Goal: Obtain resource: Download file/media

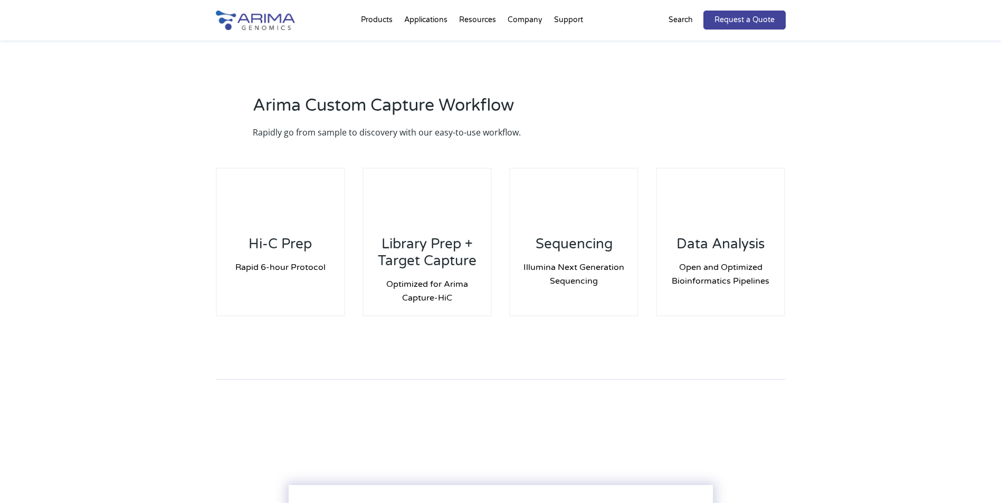
scroll to position [971, 0]
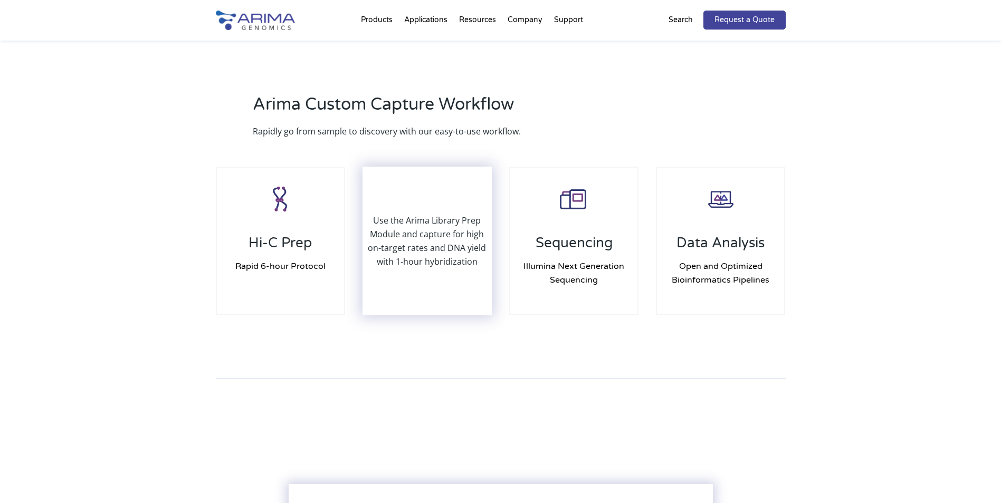
click at [454, 220] on p "Use the Arima Library Prep Module and capture for high on-target rates and DNA …" at bounding box center [427, 241] width 128 height 55
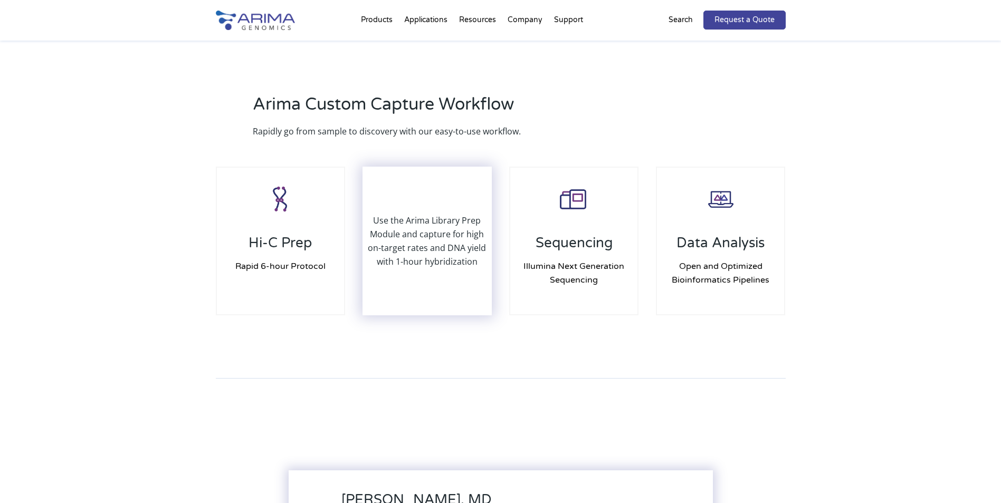
click at [448, 169] on div "Use the Arima Library Prep Module and capture for high on-target rates and DNA …" at bounding box center [427, 241] width 128 height 147
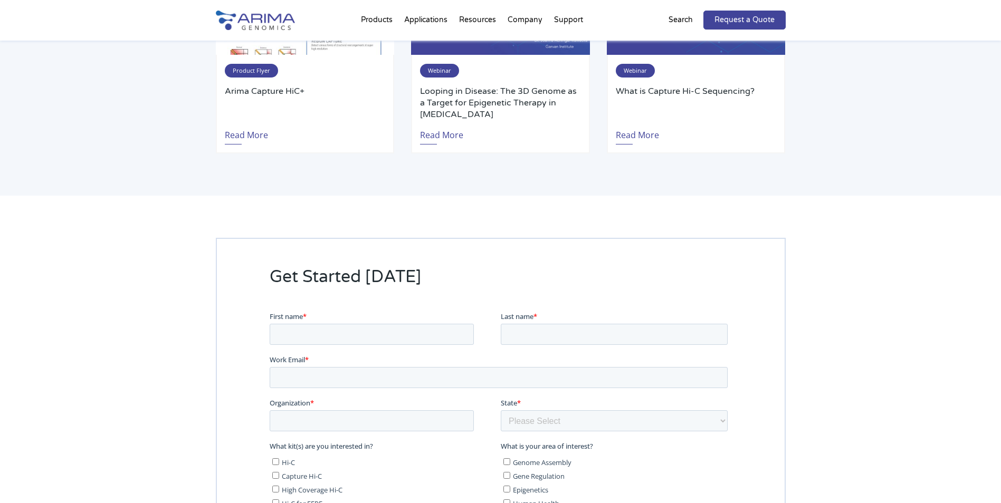
scroll to position [1973, 0]
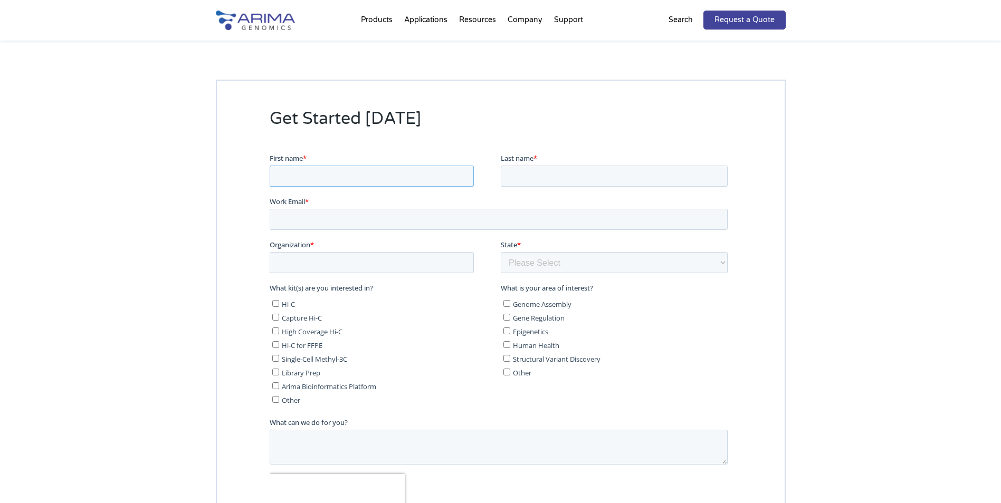
click at [358, 172] on input "First name *" at bounding box center [371, 175] width 204 height 21
type input "Cheryl"
type input "Tan"
type input "[PERSON_NAME][EMAIL_ADDRESS][DOMAIN_NAME]"
type input "Agilent"
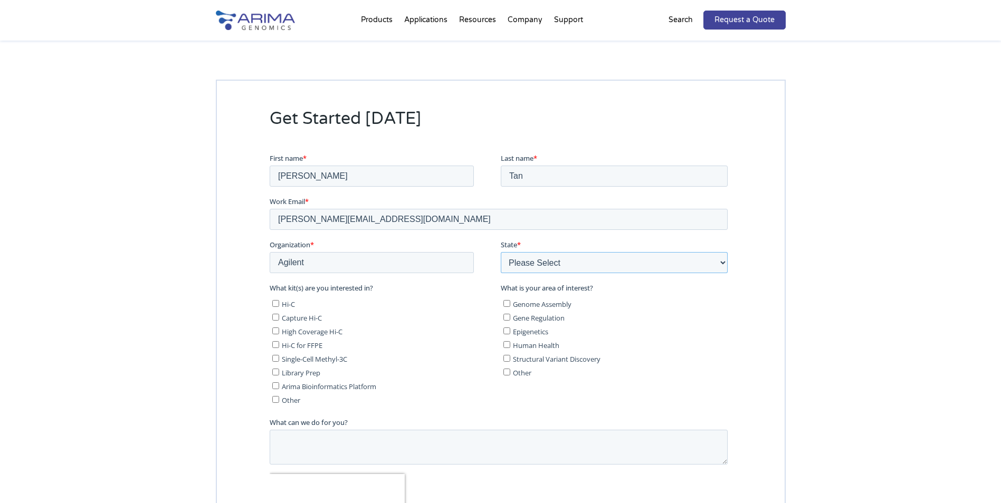
select select "Arizona"
click at [275, 303] on input "Hi-C" at bounding box center [275, 303] width 7 height 7
checkbox input "true"
click at [276, 319] on input "Capture Hi-C" at bounding box center [275, 316] width 7 height 7
checkbox input "true"
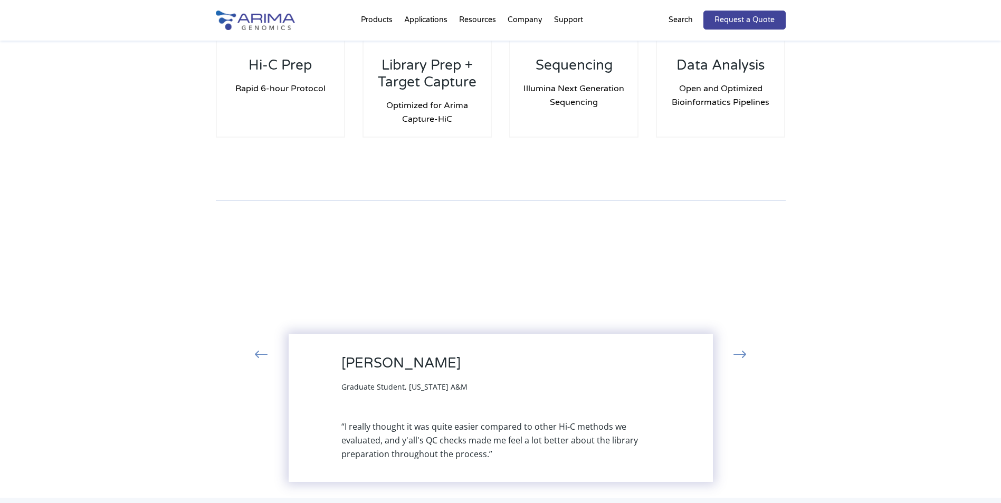
scroll to position [1066, 0]
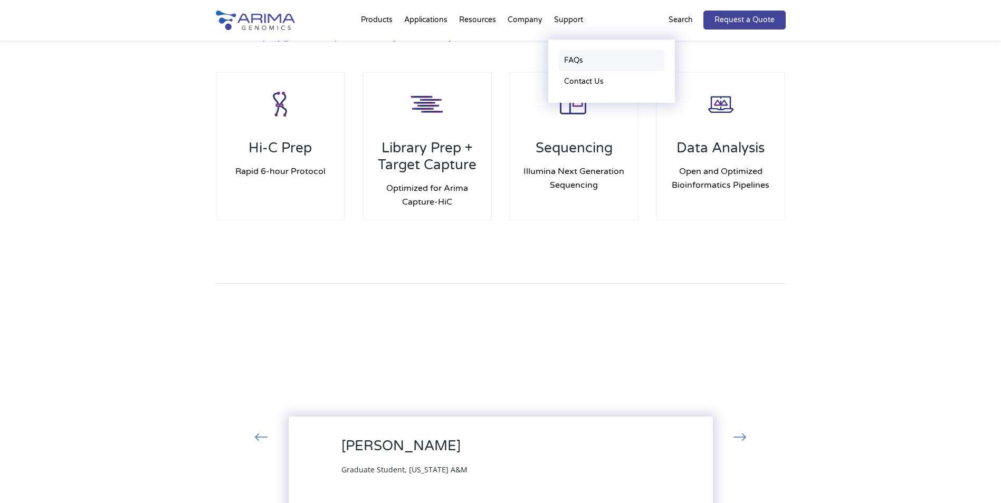
click at [585, 61] on link "FAQs" at bounding box center [612, 60] width 106 height 21
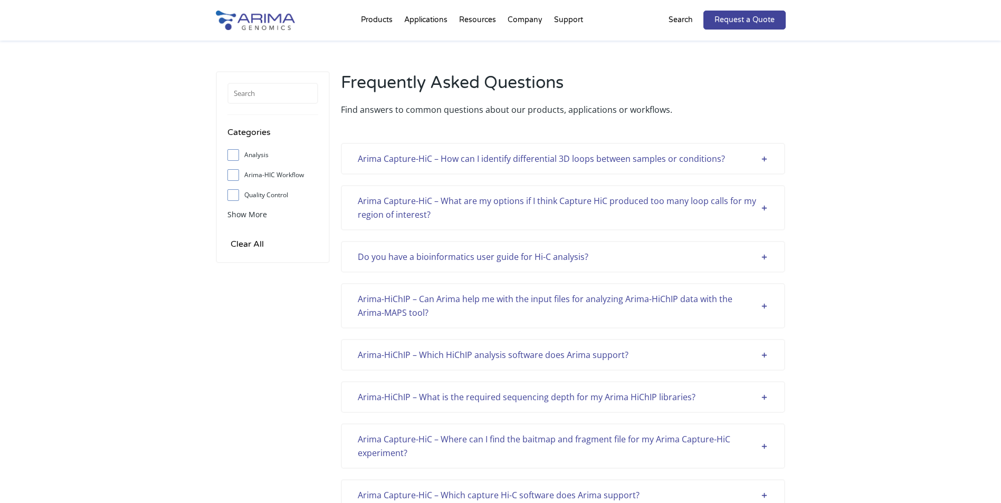
click at [237, 179] on span at bounding box center [235, 175] width 17 height 12
click at [236, 178] on input "Arima-HIC Workflow" at bounding box center [232, 174] width 7 height 7
checkbox input "true"
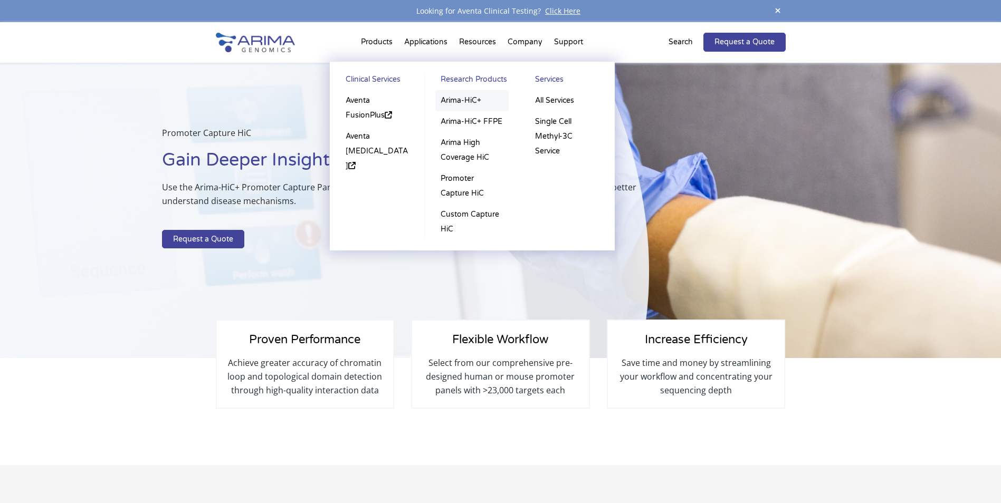
click at [474, 99] on link "Arima-HiC+" at bounding box center [471, 100] width 73 height 21
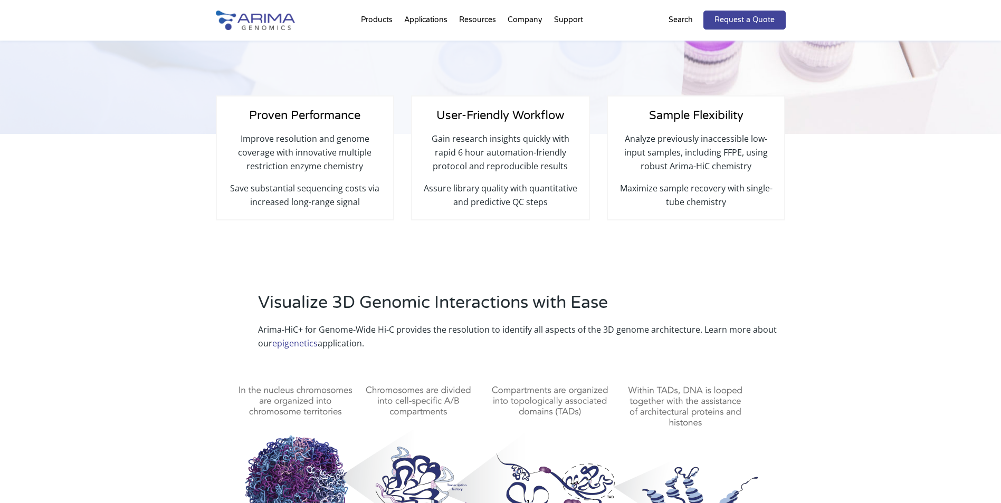
scroll to position [211, 0]
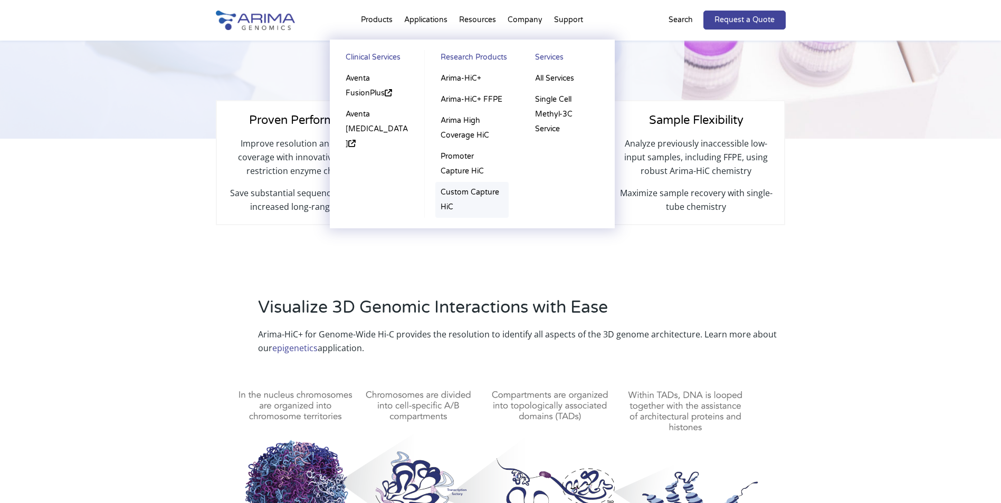
click at [467, 190] on link "Custom Capture HiC" at bounding box center [471, 200] width 73 height 36
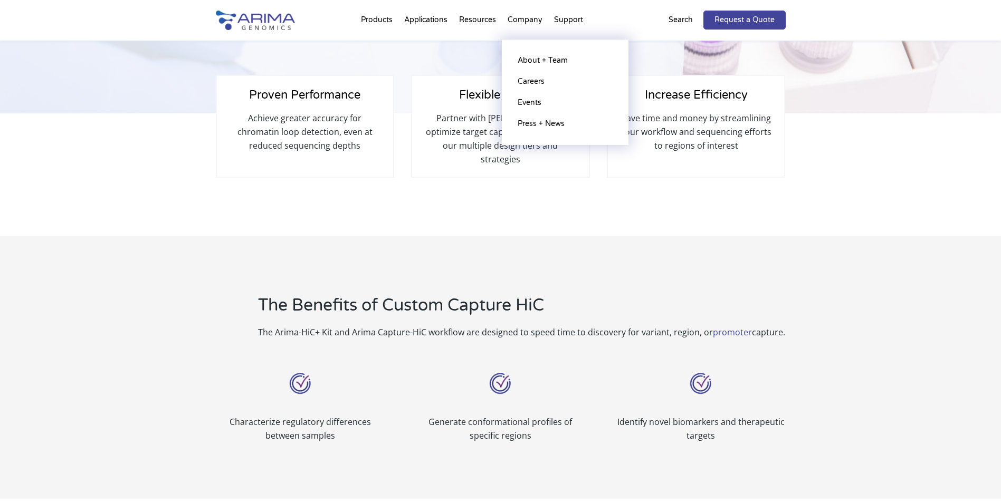
scroll to position [211, 0]
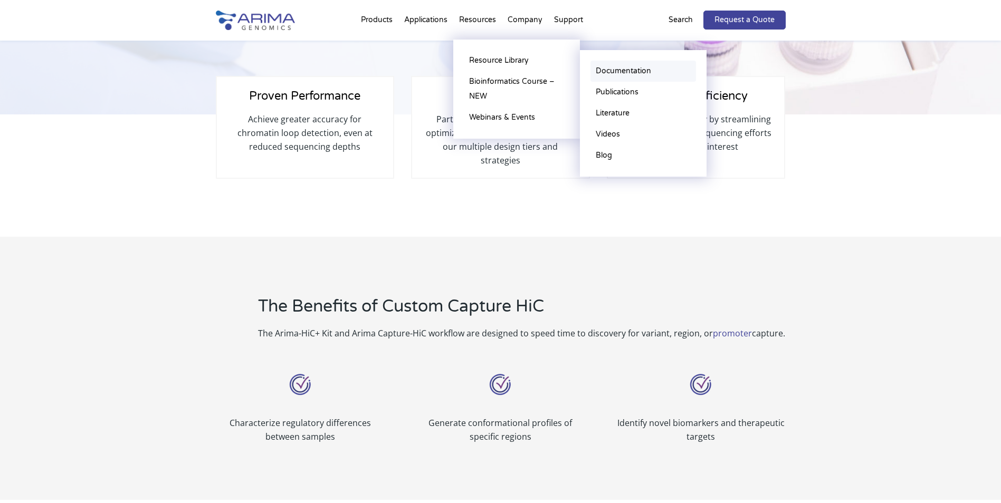
click at [628, 73] on link "Documentation" at bounding box center [643, 71] width 106 height 21
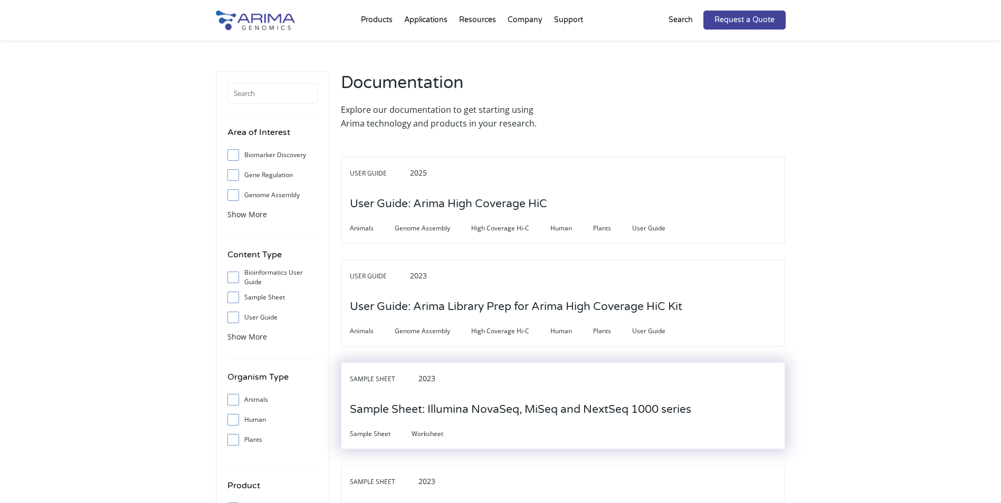
click at [633, 411] on h3 "Sample Sheet: Illumina NovaSeq, MiSeq and NextSeq 1000 series" at bounding box center [520, 410] width 341 height 33
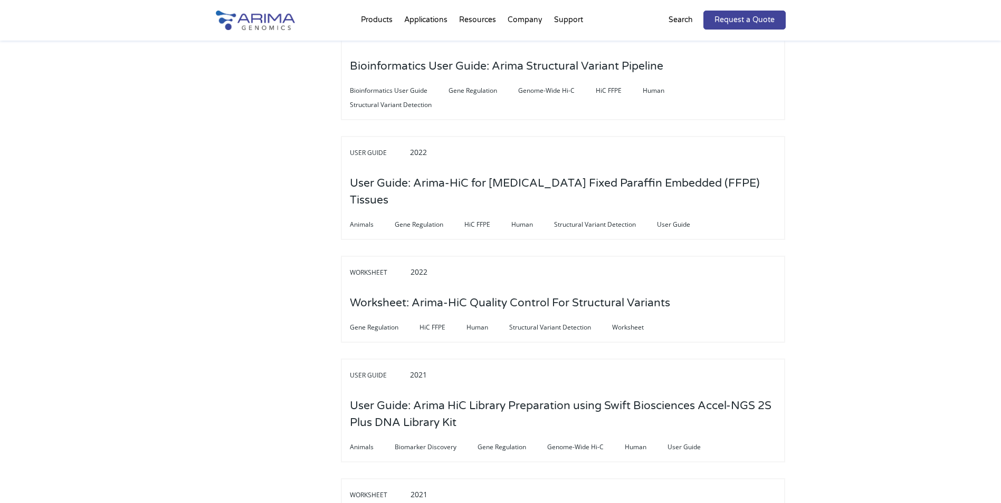
scroll to position [802, 0]
drag, startPoint x: 740, startPoint y: 393, endPoint x: 797, endPoint y: 393, distance: 57.5
click at [740, 393] on h3 "User Guide: Arima HiC Library Preparation using Swift Biosciences Accel-NGS 2S …" at bounding box center [563, 413] width 426 height 50
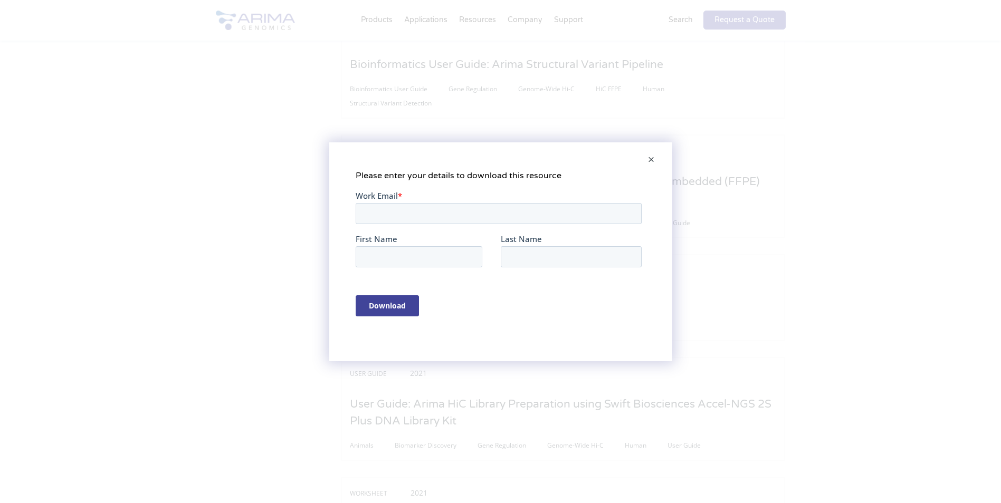
scroll to position [0, 0]
click at [654, 159] on span at bounding box center [650, 160] width 21 height 25
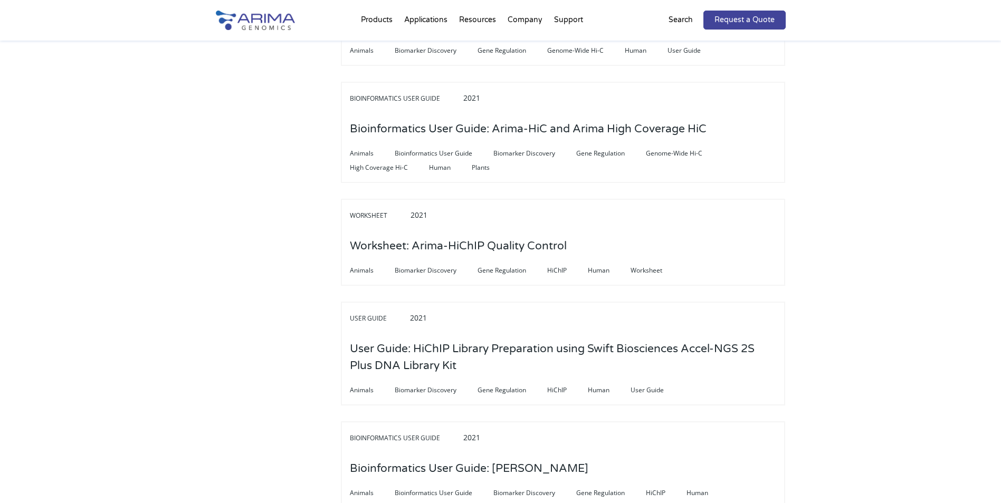
scroll to position [1393, 0]
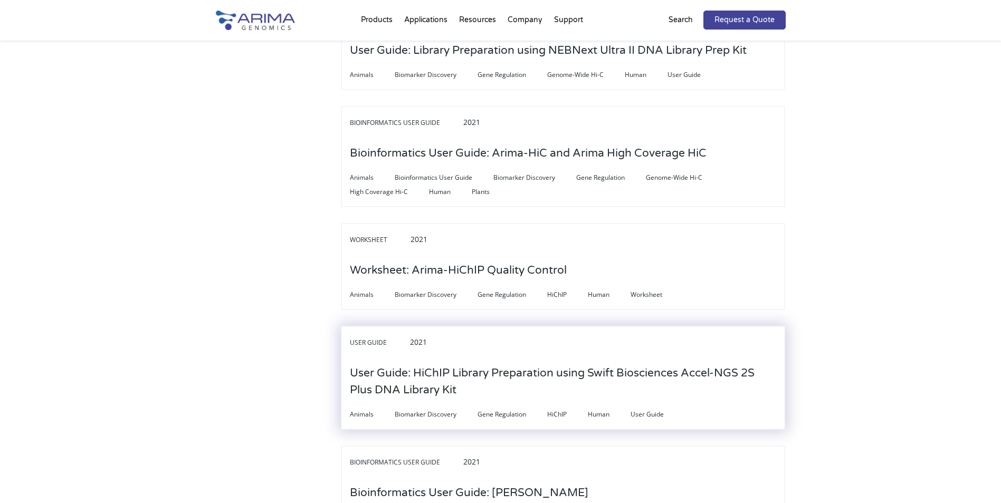
click at [589, 357] on h3 "User Guide: HiChIP Library Preparation using Swift Biosciences Accel-NGS 2S Plu…" at bounding box center [563, 382] width 426 height 50
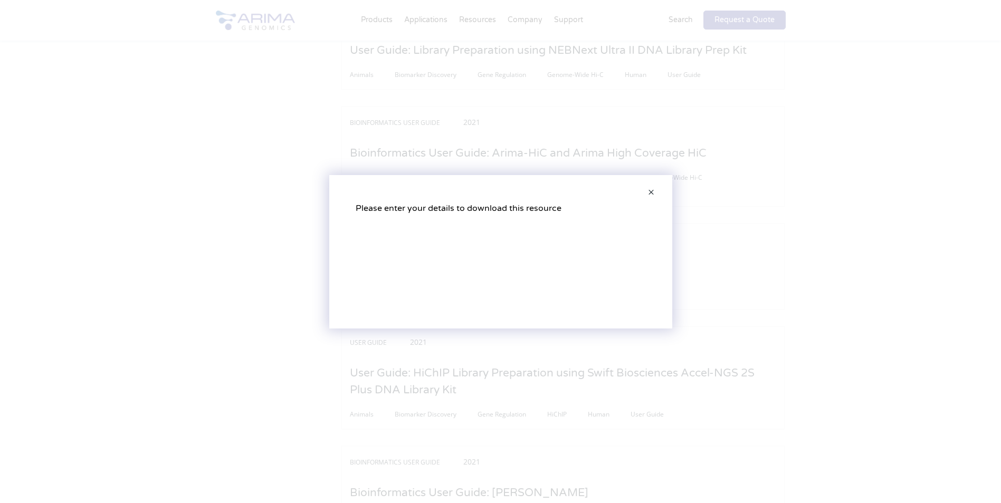
drag, startPoint x: 589, startPoint y: 356, endPoint x: 733, endPoint y: 361, distance: 144.1
click at [733, 361] on div "Please enter your details to download this resource" at bounding box center [500, 251] width 1001 height 503
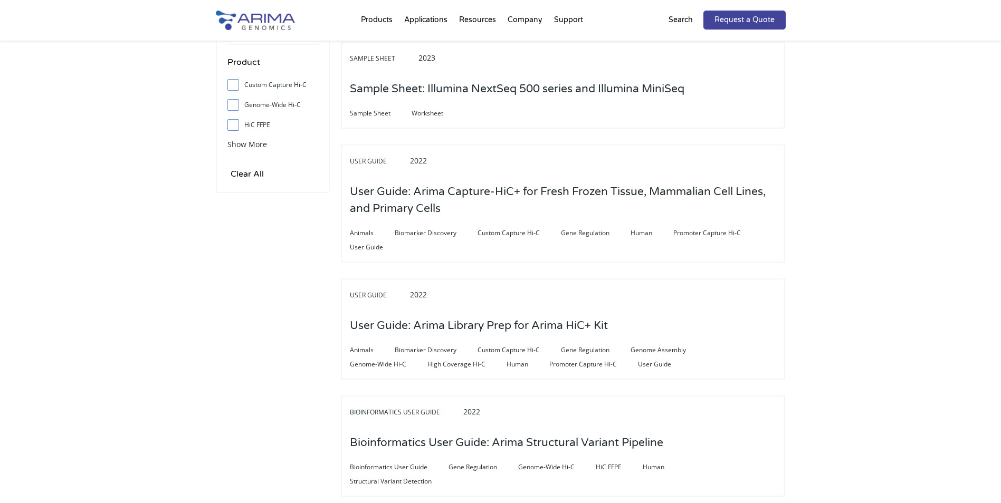
scroll to position [421, 0]
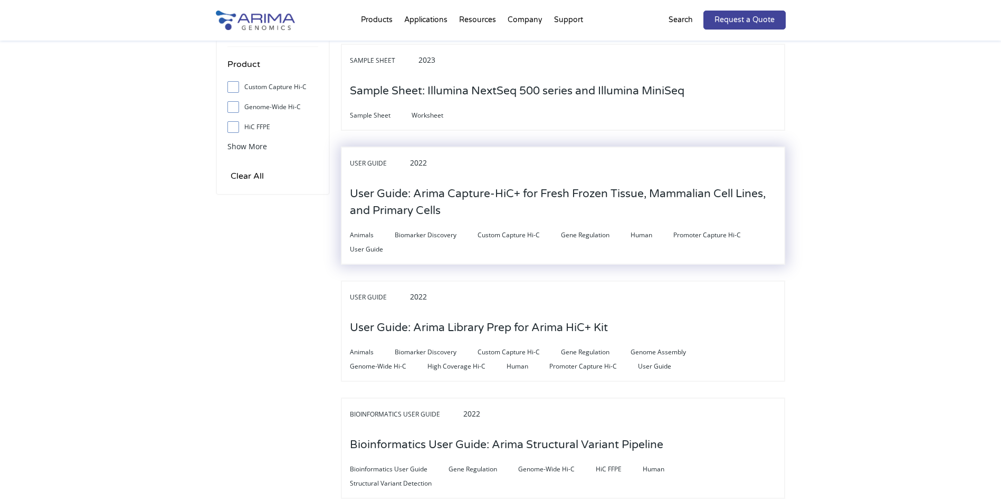
click at [506, 199] on h3 "User Guide: Arima Capture-HiC+ for Fresh Frozen Tissue, Mammalian Cell Lines, a…" at bounding box center [563, 203] width 426 height 50
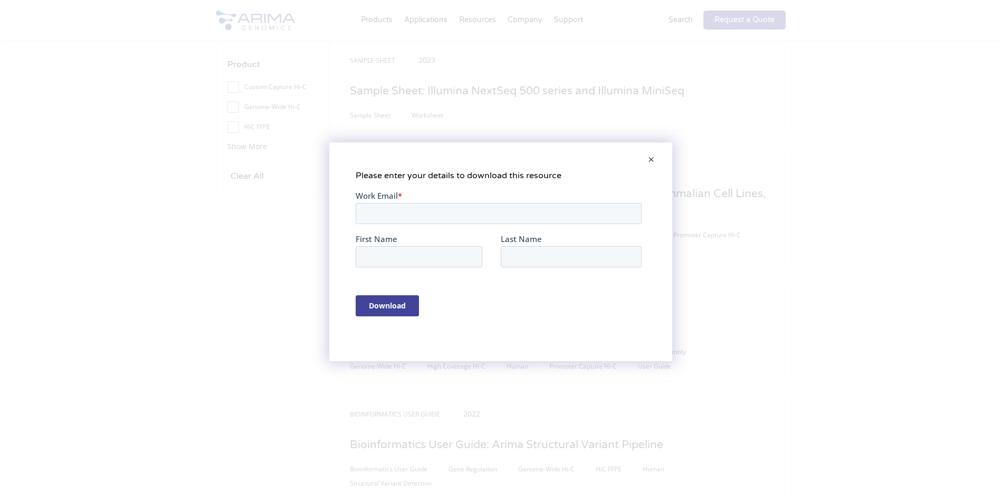
scroll to position [0, 0]
click at [440, 216] on input "Work Email *" at bounding box center [498, 213] width 286 height 21
type input "[PERSON_NAME][EMAIL_ADDRESS][DOMAIN_NAME]"
type input "Cheryl"
type input "Tan"
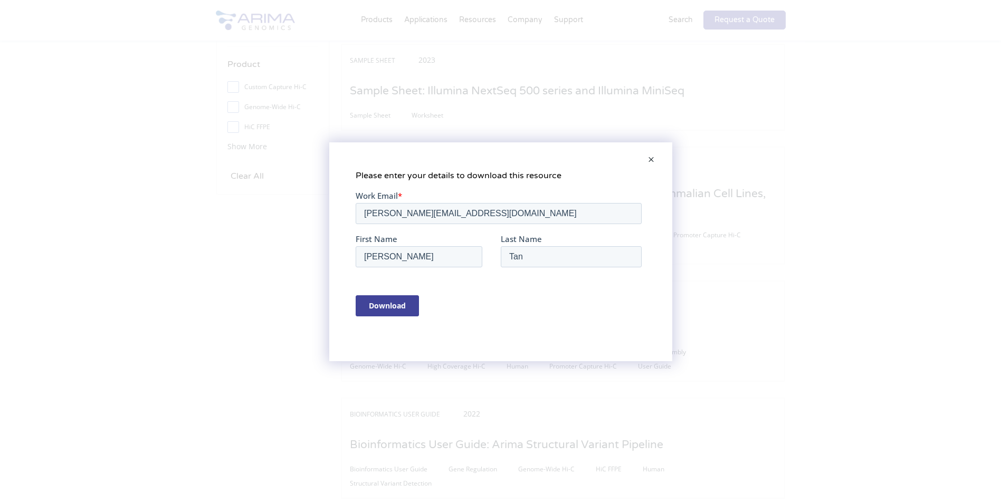
type input "[PERSON_NAME][EMAIL_ADDRESS][DOMAIN_NAME]"
click at [398, 303] on input "Download" at bounding box center [386, 305] width 63 height 21
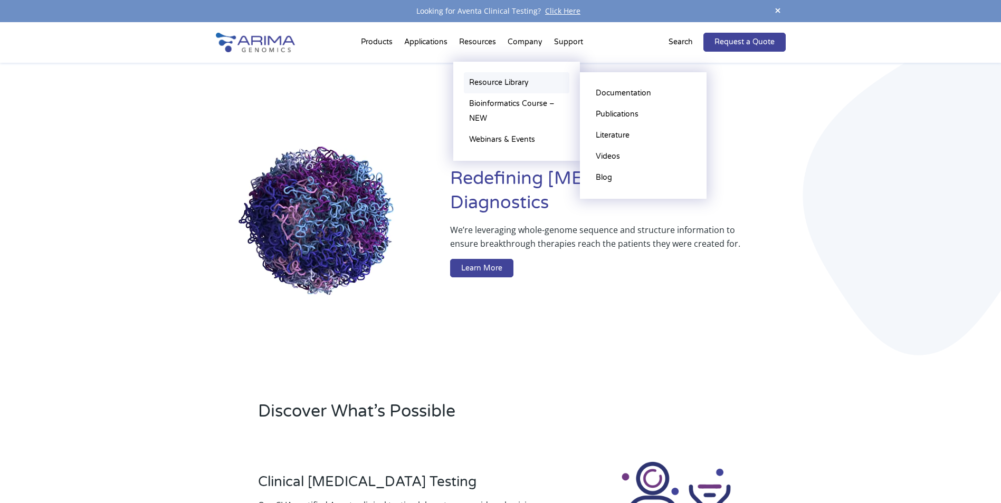
click at [484, 75] on link "Resource Library" at bounding box center [517, 82] width 106 height 21
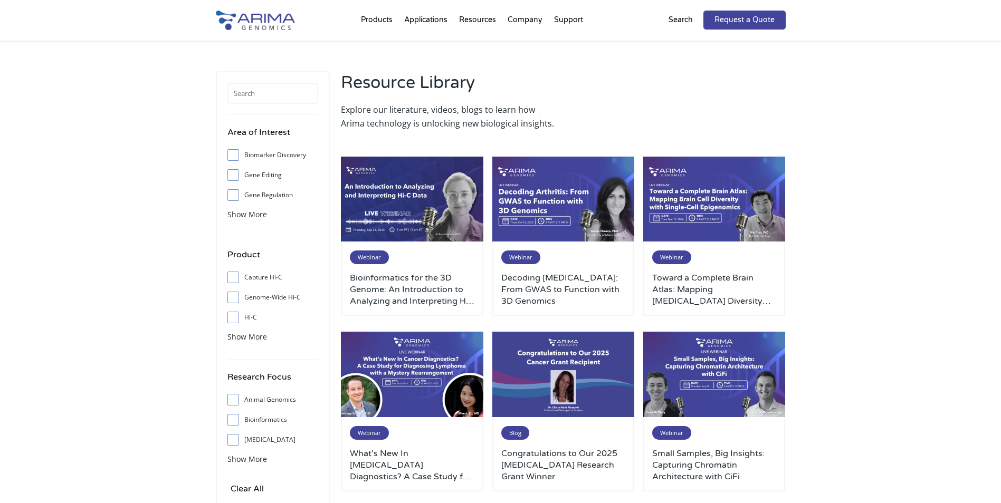
click at [230, 319] on input "Hi-C" at bounding box center [232, 317] width 7 height 7
checkbox input "true"
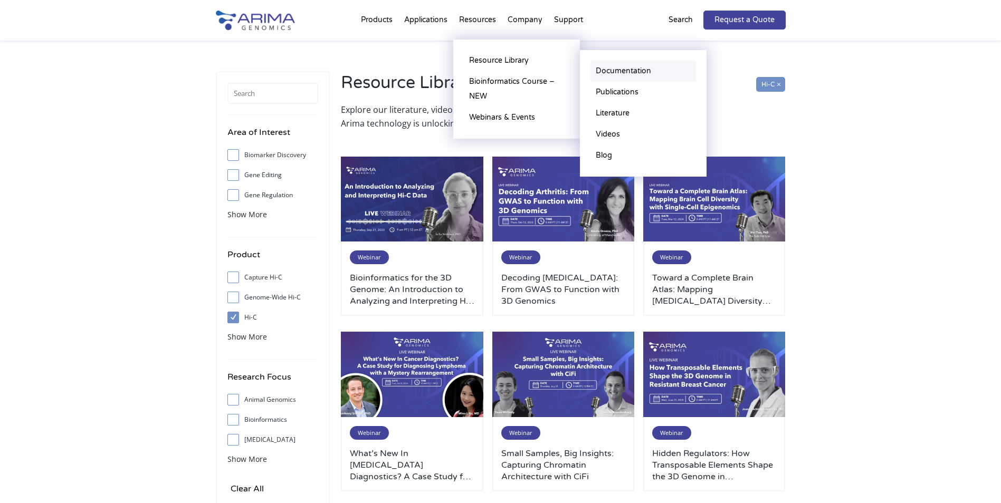
click at [600, 71] on link "Documentation" at bounding box center [643, 71] width 106 height 21
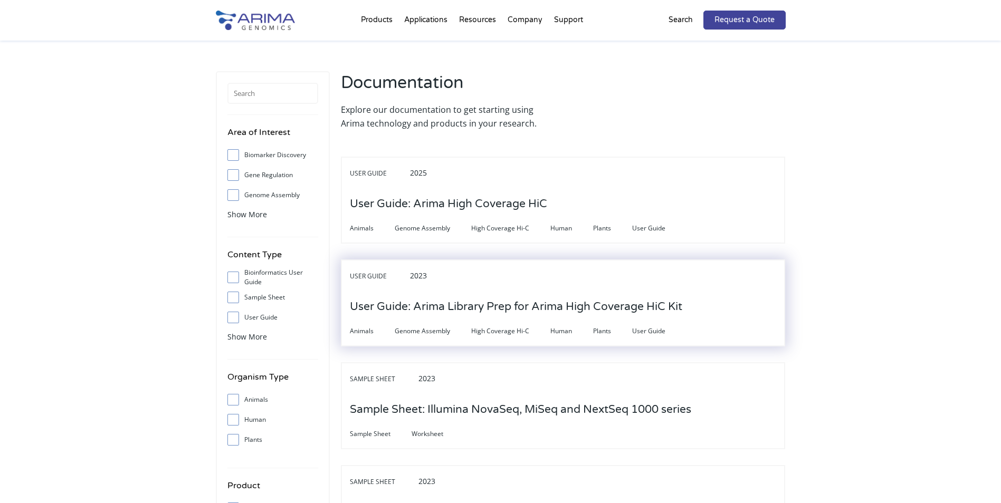
click at [736, 301] on div "User Guide 2023 User Guide: Arima Library Prep for Arima High Coverage HiC Kit …" at bounding box center [563, 303] width 444 height 87
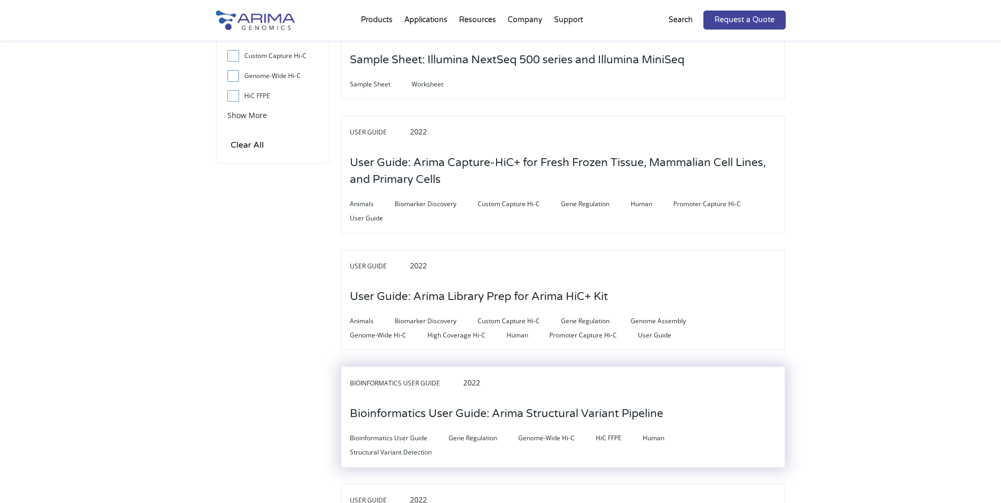
scroll to position [464, 0]
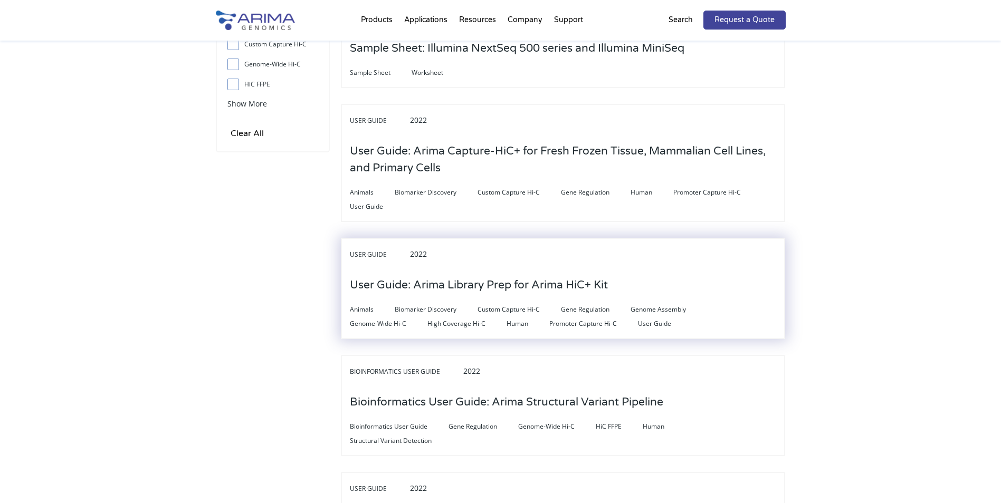
click at [614, 287] on div "User Guide 2022 User Guide: Arima Library Prep for Arima HiC+ Kit Animals Bioma…" at bounding box center [563, 288] width 444 height 101
click at [472, 298] on h3 "User Guide: Arima Library Prep for Arima HiC+ Kit" at bounding box center [479, 285] width 258 height 33
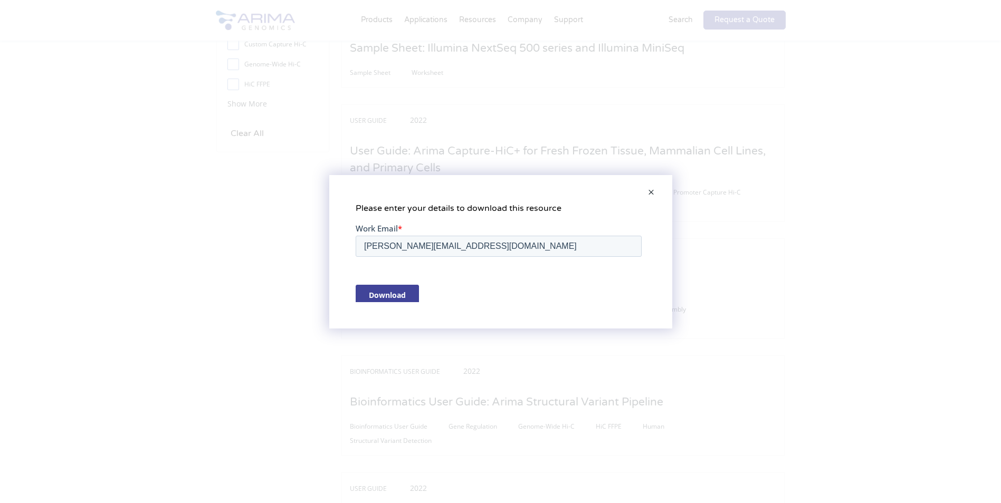
scroll to position [0, 0]
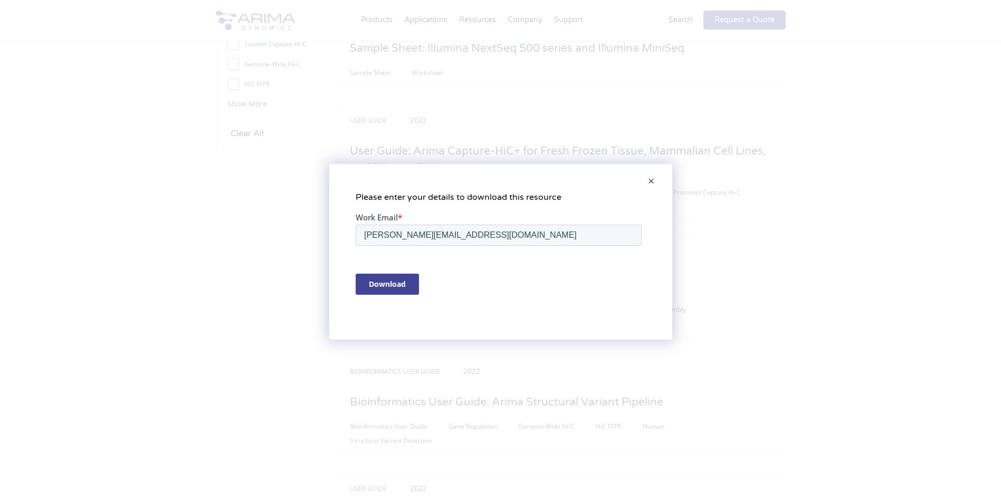
click at [401, 289] on input "Download" at bounding box center [386, 283] width 63 height 21
